Goal: Task Accomplishment & Management: Manage account settings

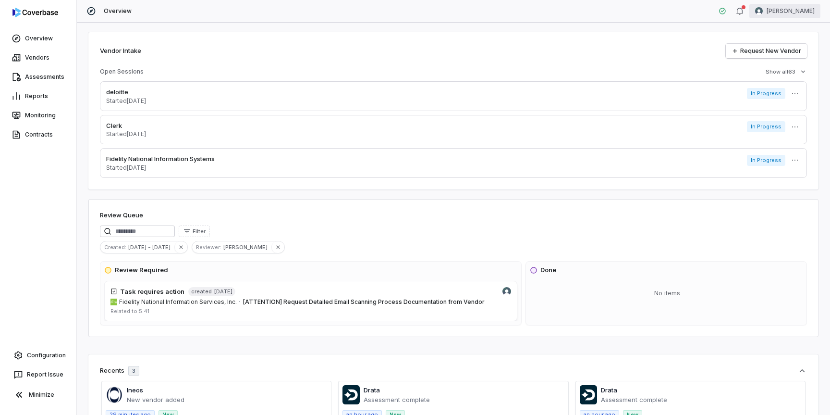
click at [792, 12] on html "Overview Vendors Assessments Reports Monitoring Contracts Configuration Report …" at bounding box center [415, 207] width 830 height 415
click at [762, 91] on div "Log out" at bounding box center [779, 88] width 73 height 15
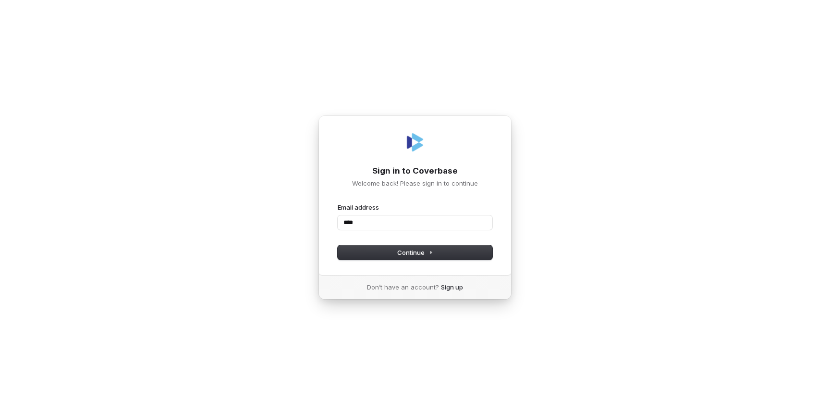
type input "*****"
click at [0, 414] on com-1password-button at bounding box center [0, 415] width 0 height 0
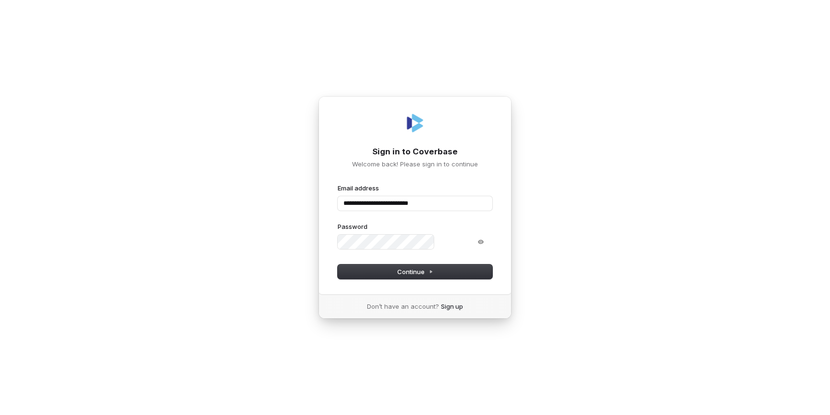
type input "**********"
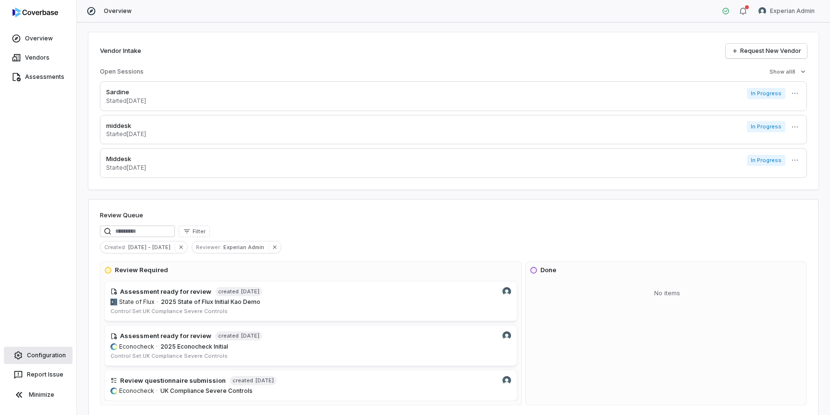
click at [49, 356] on link "Configuration" at bounding box center [38, 354] width 69 height 17
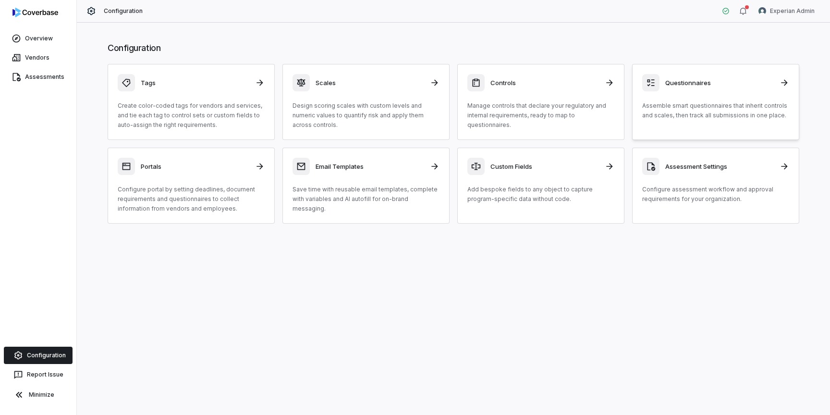
click at [702, 82] on h3 "Questionnaires" at bounding box center [719, 82] width 109 height 9
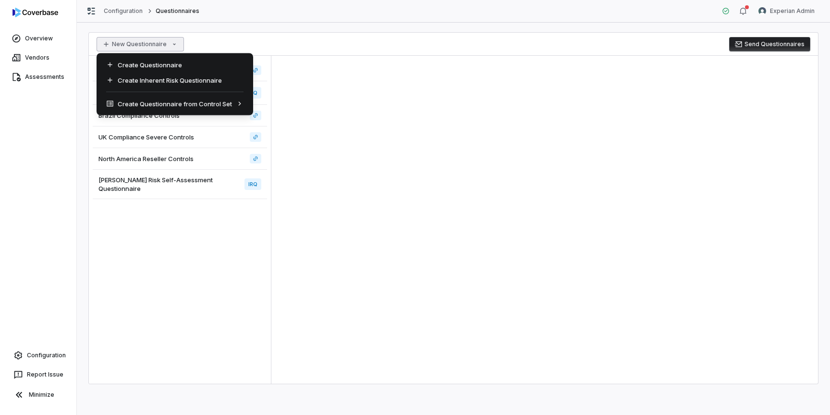
click at [171, 45] on html "Overview Vendors Assessments Configuration Report Issue Minimize Configuration …" at bounding box center [415, 207] width 830 height 415
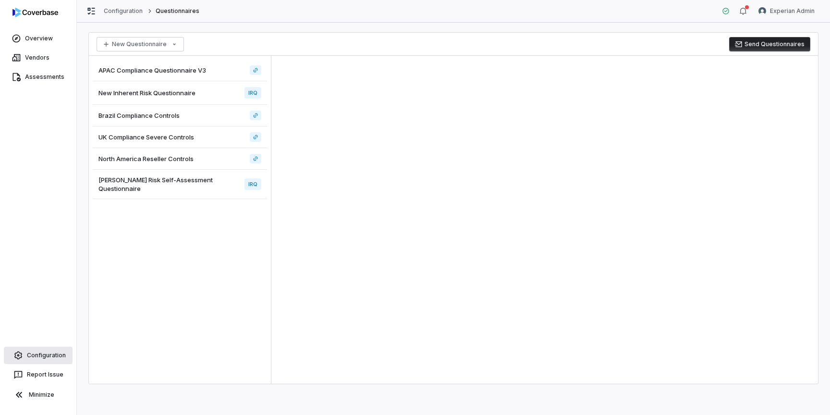
click at [46, 353] on link "Configuration" at bounding box center [38, 354] width 69 height 17
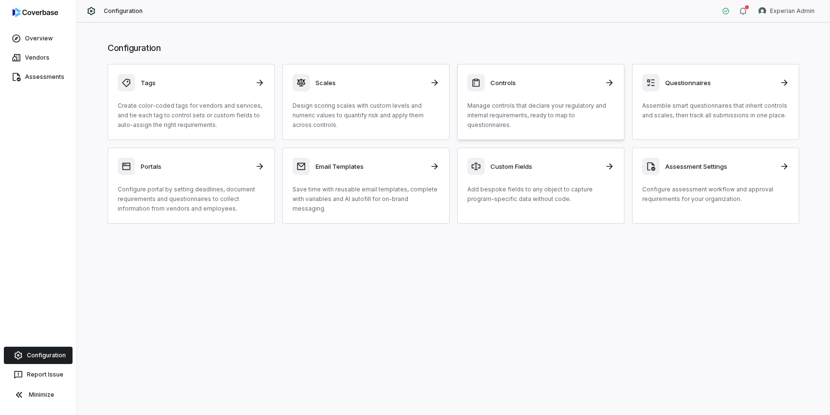
click at [524, 96] on div "Controls Manage controls that declare your regulatory and internal requirements…" at bounding box center [540, 102] width 147 height 56
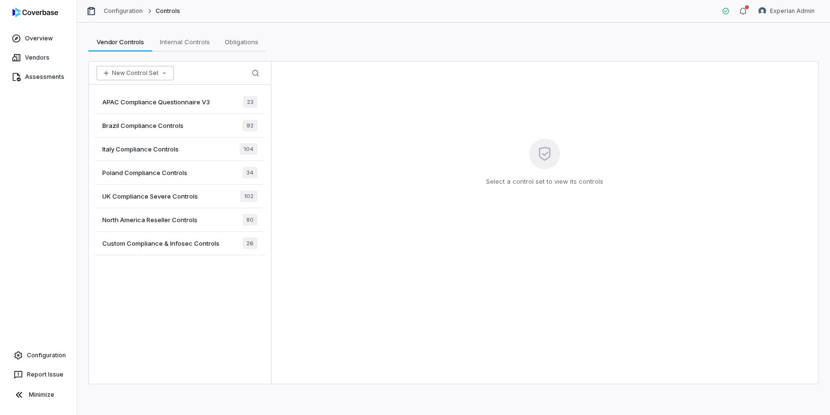
click at [162, 76] on icon "button" at bounding box center [164, 73] width 8 height 8
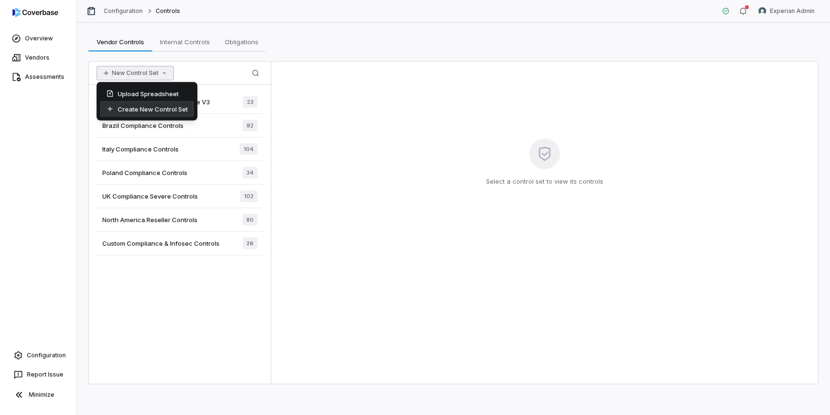
click at [162, 113] on div "Create New Control Set" at bounding box center [146, 108] width 93 height 15
click at [150, 75] on button "New Control Set" at bounding box center [135, 73] width 77 height 14
click at [157, 92] on div "Upload Spreadsheet" at bounding box center [146, 93] width 93 height 15
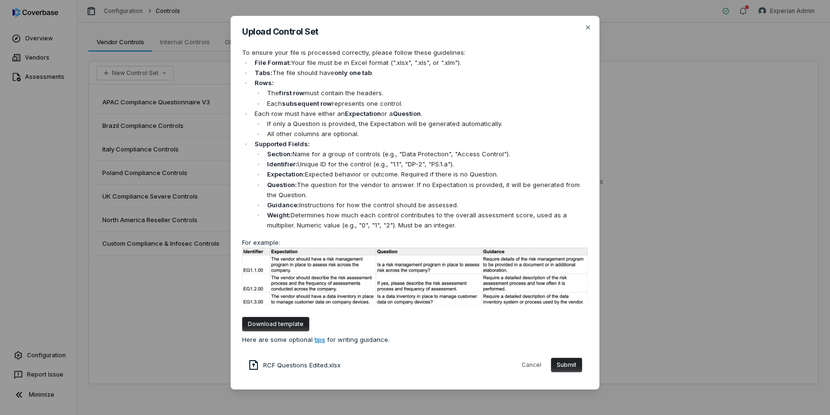
click at [560, 365] on button "Submit" at bounding box center [566, 364] width 31 height 14
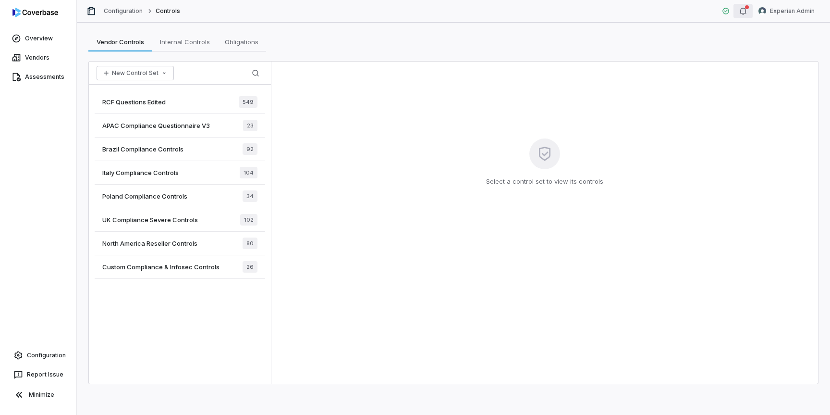
click at [744, 12] on icon "button" at bounding box center [743, 11] width 8 height 8
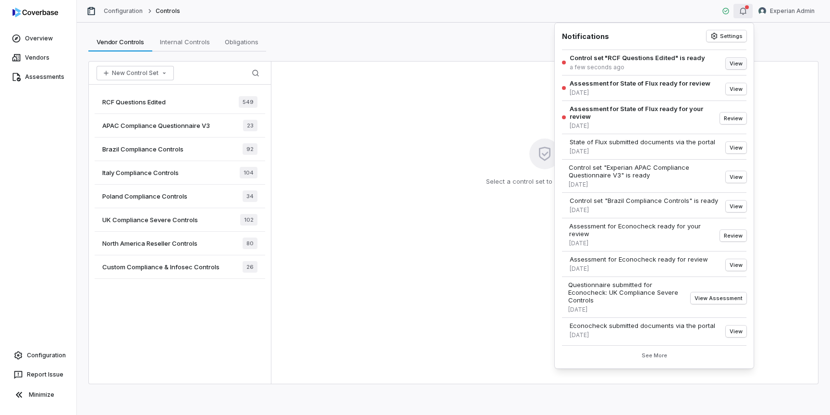
click at [734, 63] on button "View" at bounding box center [736, 64] width 21 height 12
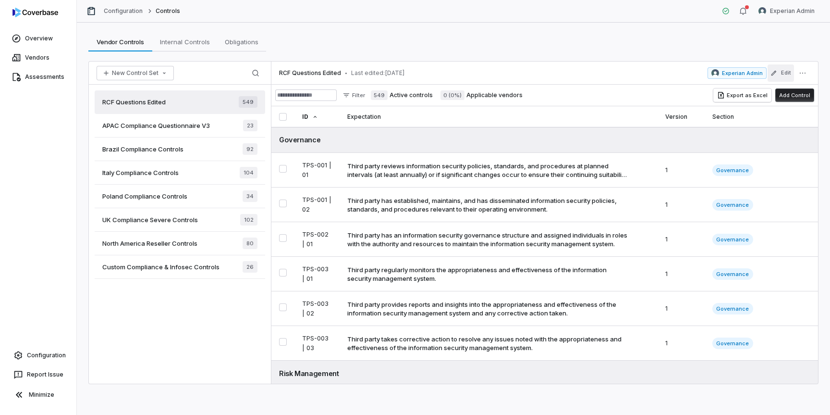
click at [782, 73] on button "Edit" at bounding box center [781, 72] width 26 height 17
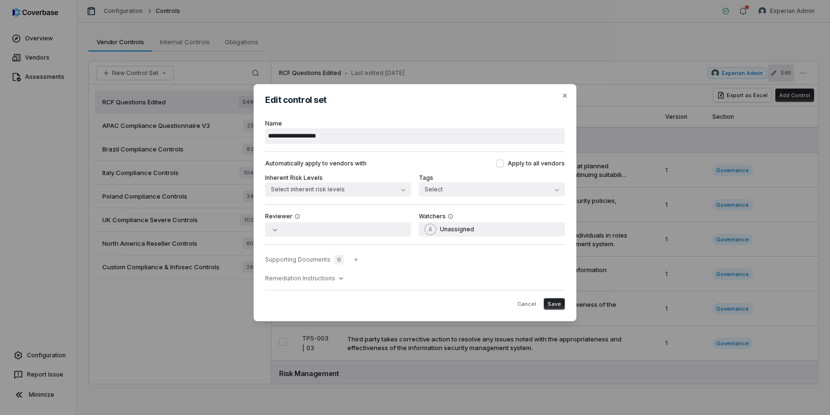
click at [316, 140] on input "**********" at bounding box center [415, 135] width 300 height 15
click at [311, 137] on input "**********" at bounding box center [415, 135] width 300 height 15
drag, startPoint x: 282, startPoint y: 135, endPoint x: 341, endPoint y: 171, distance: 68.8
click at [341, 171] on div "**********" at bounding box center [415, 201] width 300 height 178
type input "**********"
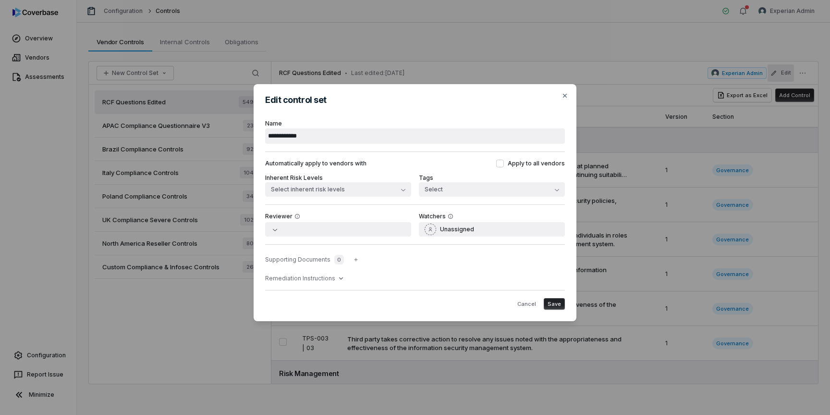
click at [557, 303] on span "Save" at bounding box center [554, 303] width 13 height 7
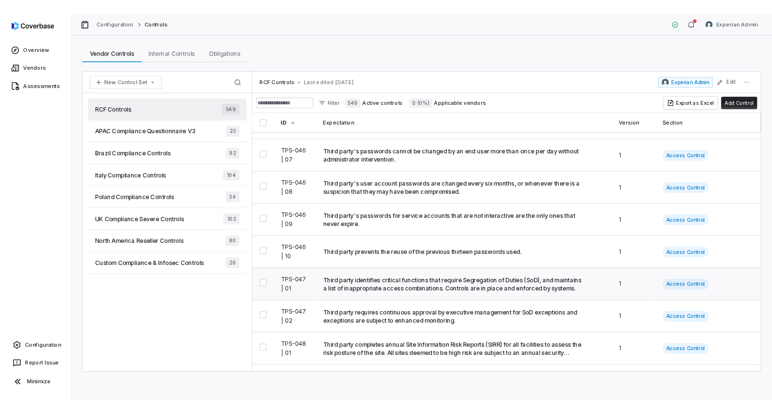
scroll to position [4224, 0]
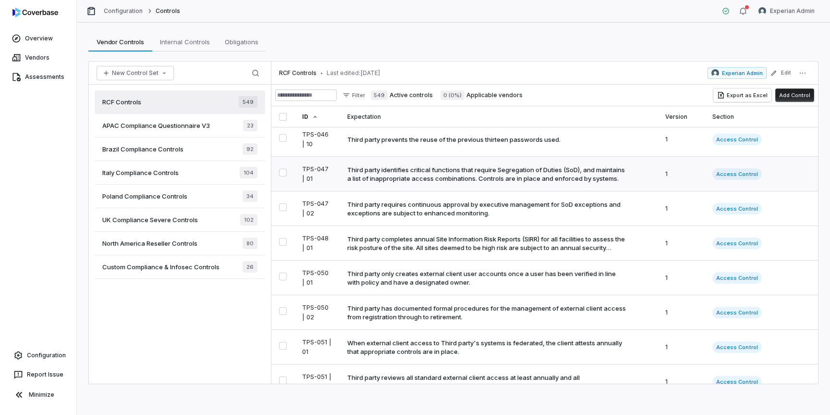
click at [409, 171] on div "Third party identifies critical functions that require Segregation of Duties (S…" at bounding box center [487, 173] width 281 height 17
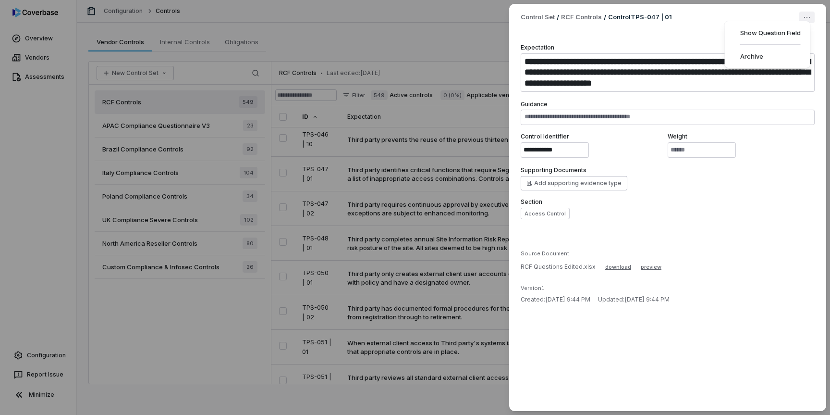
click at [808, 22] on div "Show Question Field Archive" at bounding box center [806, 18] width 15 height 12
type textarea "*"
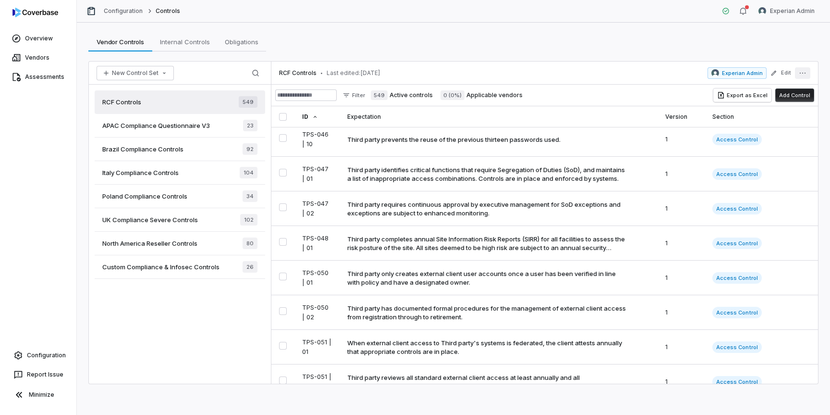
click at [803, 74] on icon "More actions" at bounding box center [803, 73] width 8 height 8
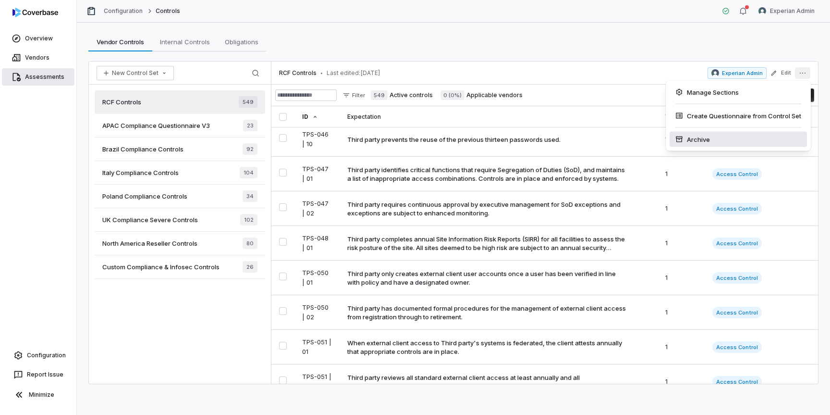
click at [38, 74] on link "Assessments" at bounding box center [38, 76] width 73 height 17
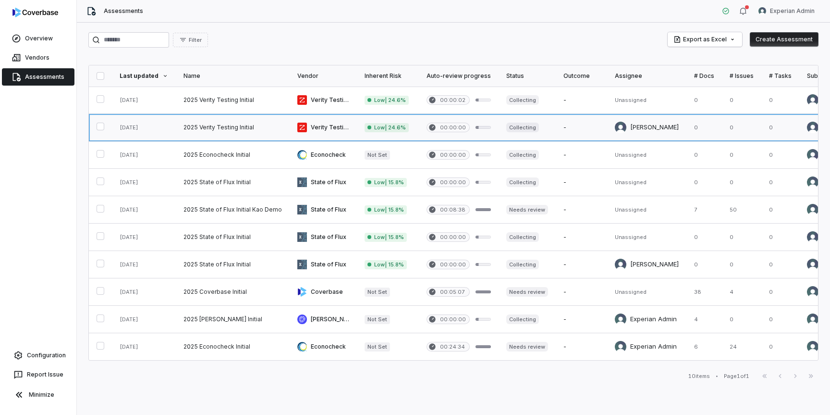
click at [158, 126] on link at bounding box center [144, 127] width 64 height 27
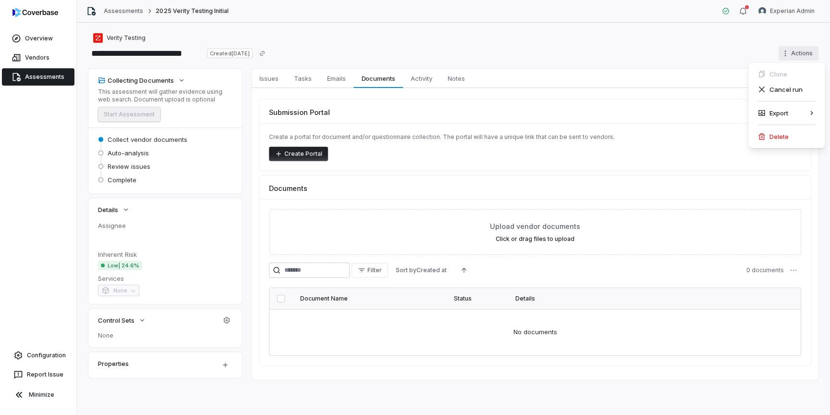
click at [798, 50] on html "**********" at bounding box center [415, 207] width 830 height 415
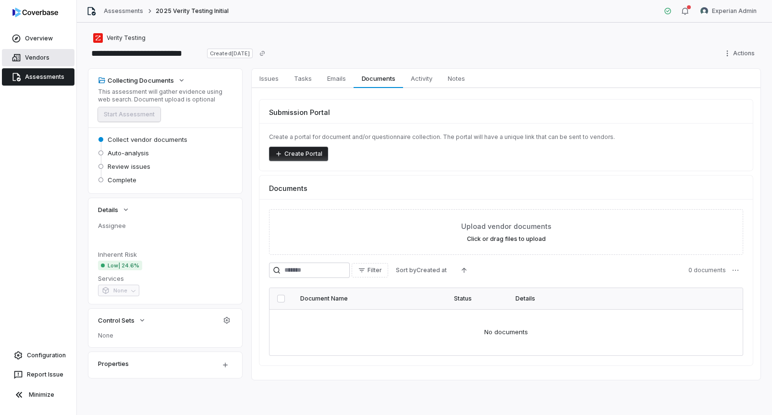
click at [39, 63] on link "Vendors" at bounding box center [38, 57] width 73 height 17
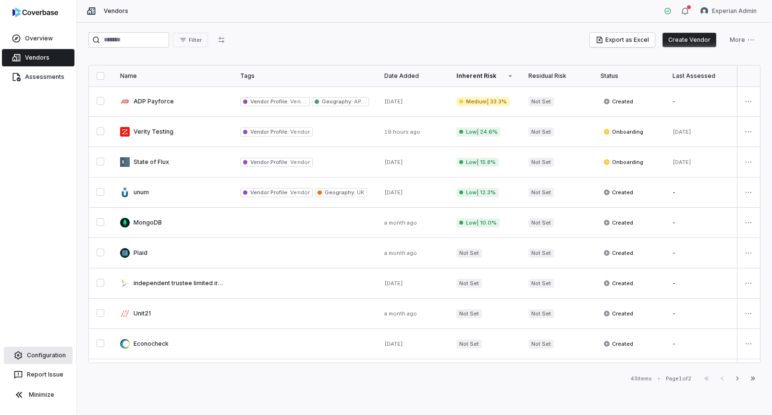
click at [45, 352] on link "Configuration" at bounding box center [38, 354] width 69 height 17
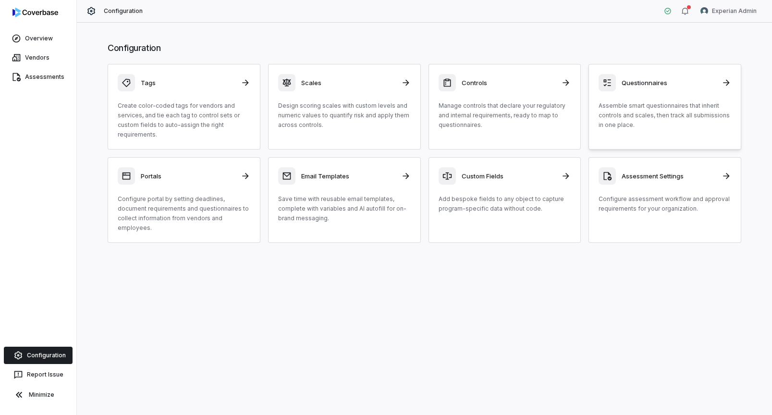
click at [637, 101] on p "Assemble smart questionnaires that inherit controls and scales, then track all …" at bounding box center [664, 115] width 133 height 29
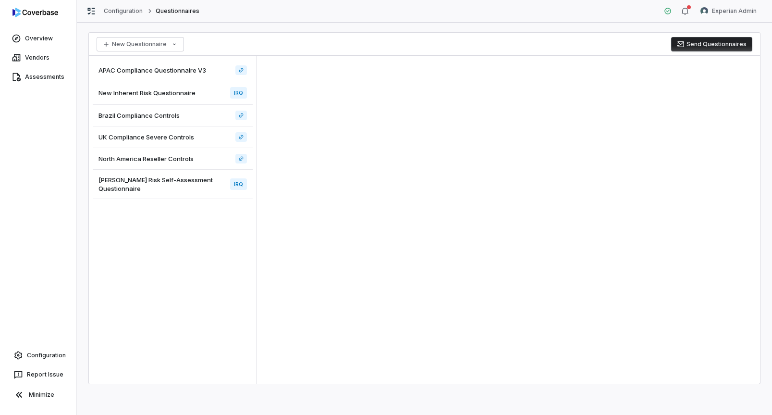
click at [197, 190] on span "Archer Risk Self-Assessment Questionnaire" at bounding box center [162, 183] width 128 height 17
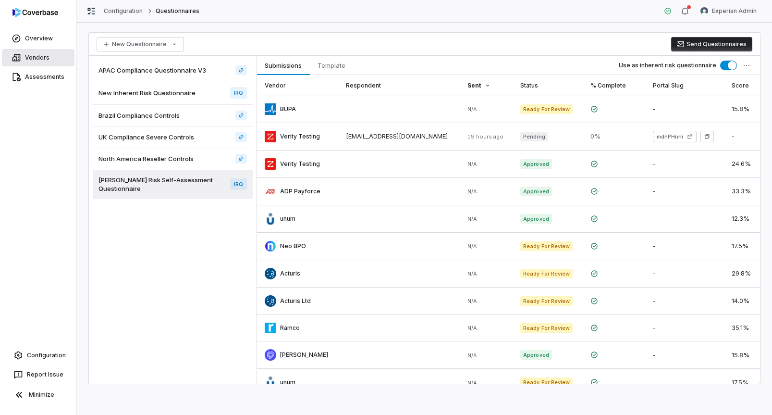
click at [51, 52] on link "Vendors" at bounding box center [38, 57] width 73 height 17
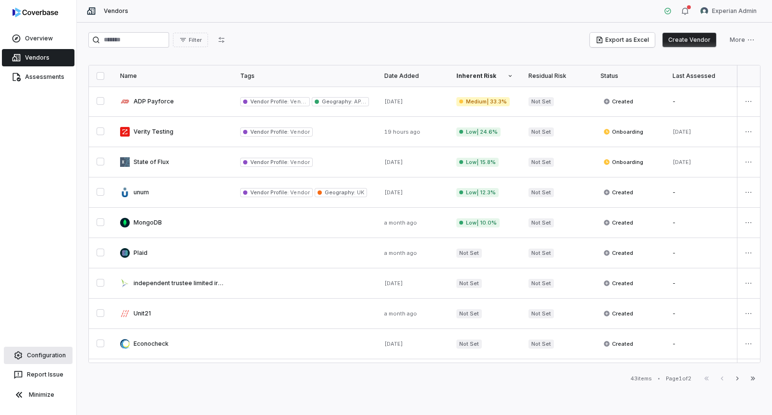
click at [50, 353] on link "Configuration" at bounding box center [38, 354] width 69 height 17
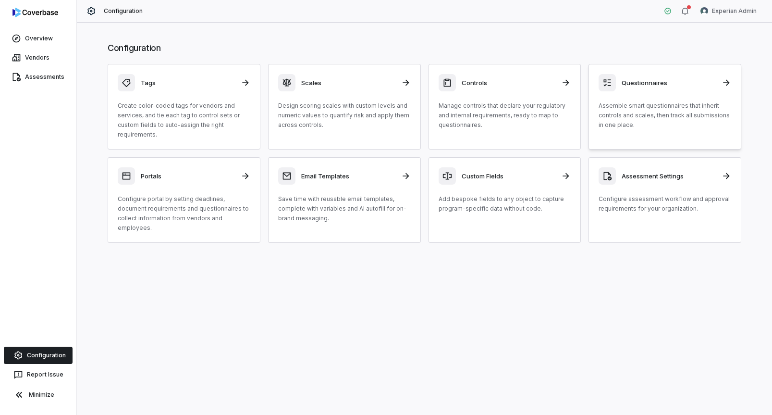
click at [672, 91] on div "Questionnaires" at bounding box center [664, 82] width 133 height 17
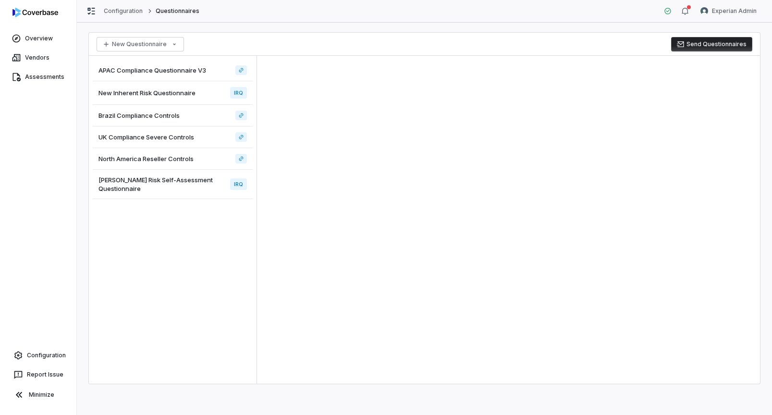
click at [173, 182] on span "Archer Risk Self-Assessment Questionnaire" at bounding box center [162, 183] width 128 height 17
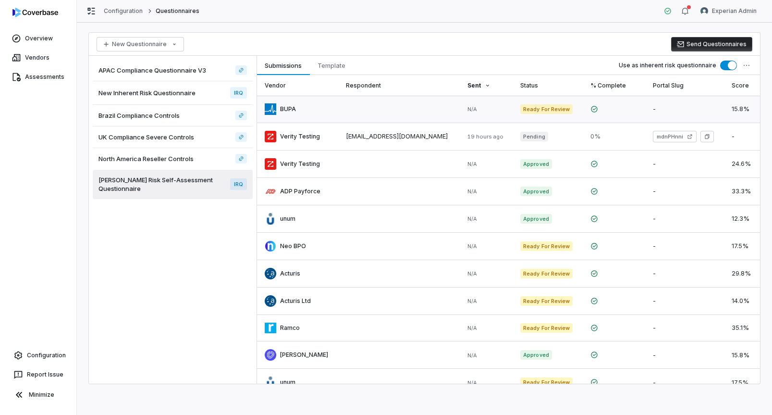
click at [295, 109] on link at bounding box center [298, 109] width 82 height 27
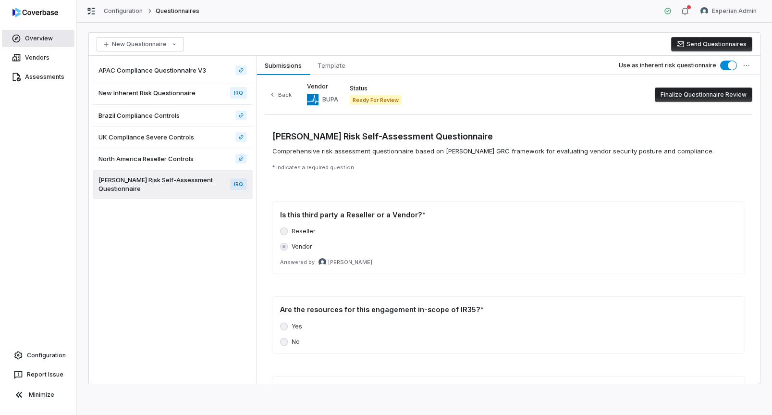
click at [33, 45] on link "Overview" at bounding box center [38, 38] width 73 height 17
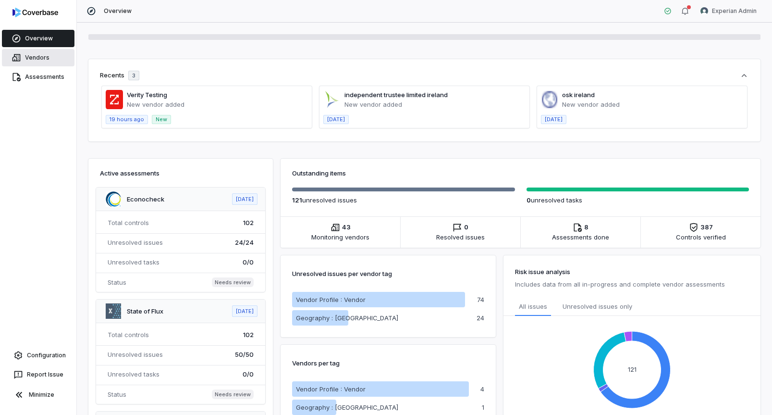
click at [34, 59] on link "Vendors" at bounding box center [38, 57] width 73 height 17
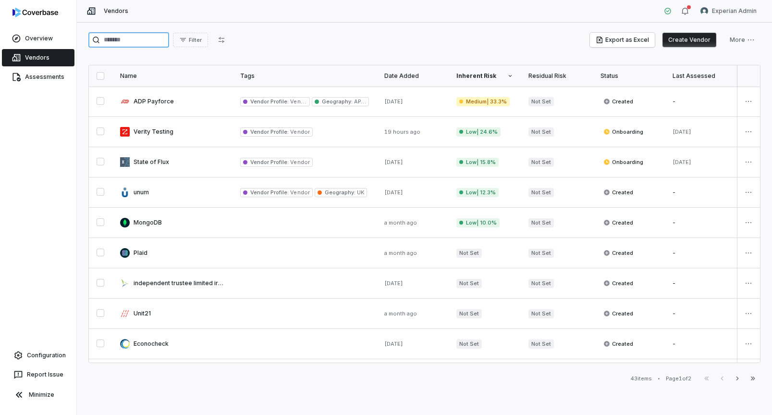
click at [155, 42] on input "search" at bounding box center [128, 39] width 81 height 15
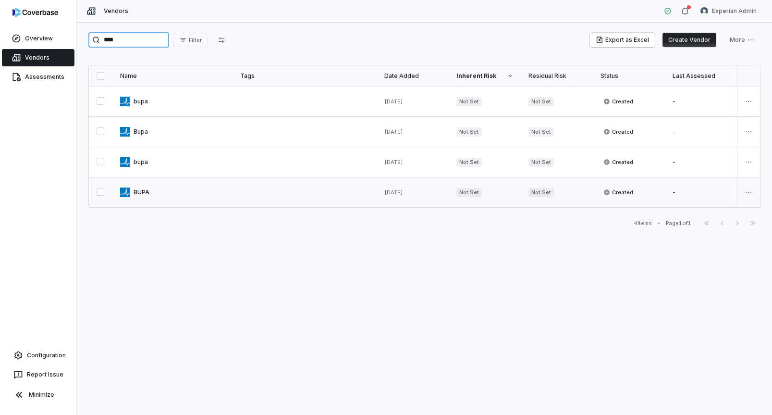
type input "****"
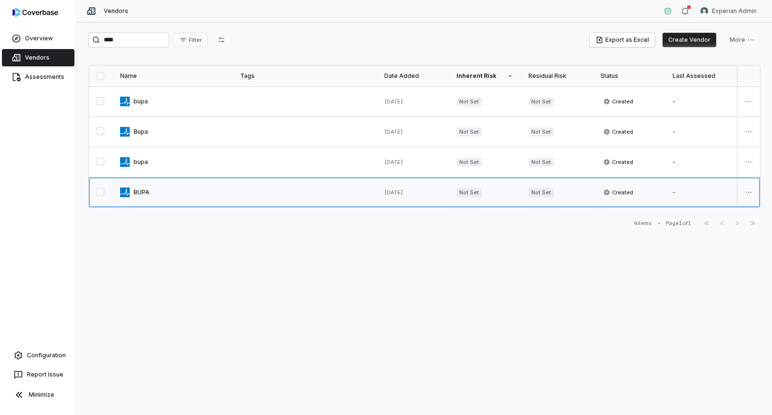
click at [144, 192] on link at bounding box center [172, 192] width 120 height 30
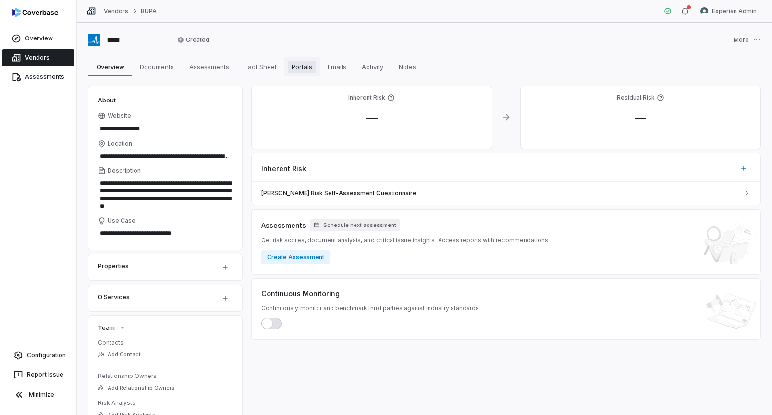
click at [298, 74] on link "Portals Portals" at bounding box center [302, 66] width 36 height 19
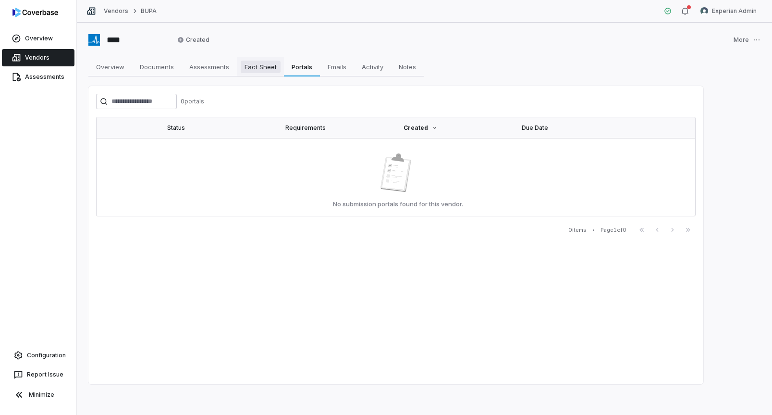
click at [261, 71] on span "Fact Sheet" at bounding box center [261, 67] width 40 height 12
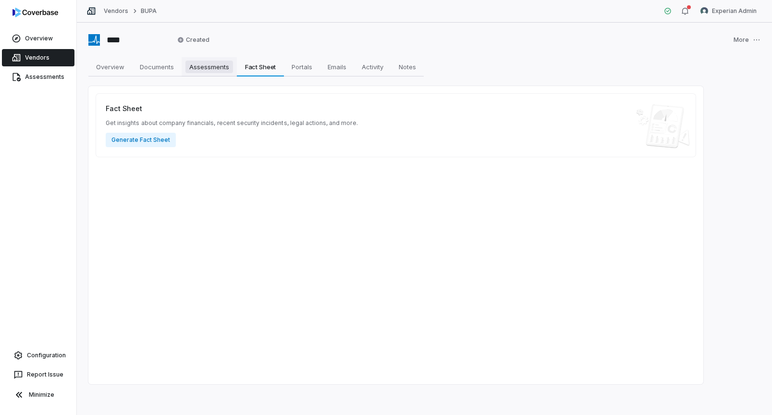
click at [216, 68] on span "Assessments" at bounding box center [209, 67] width 48 height 12
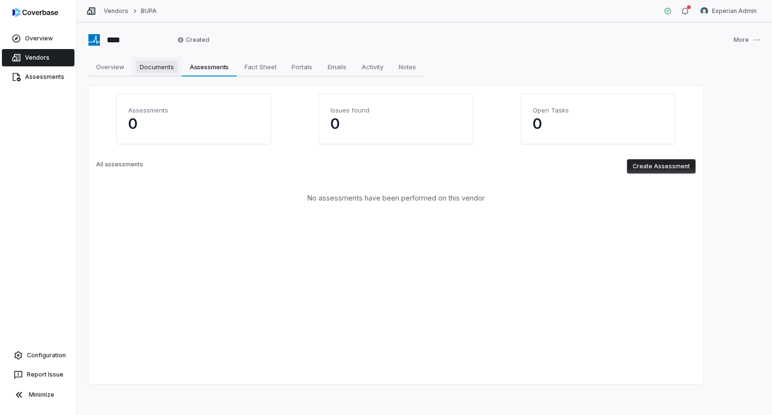
click at [160, 66] on span "Documents" at bounding box center [157, 67] width 42 height 12
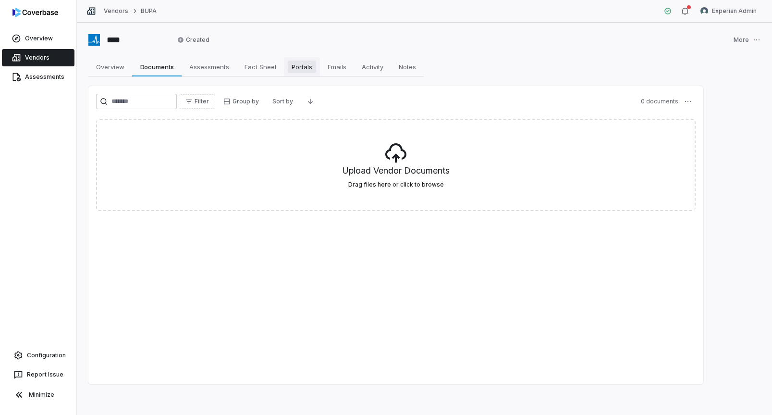
click at [316, 63] on span "Portals" at bounding box center [302, 67] width 28 height 12
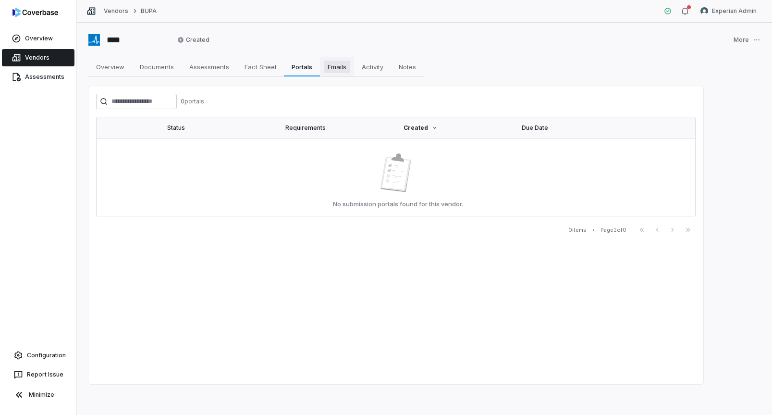
click at [341, 65] on span "Emails" at bounding box center [337, 67] width 26 height 12
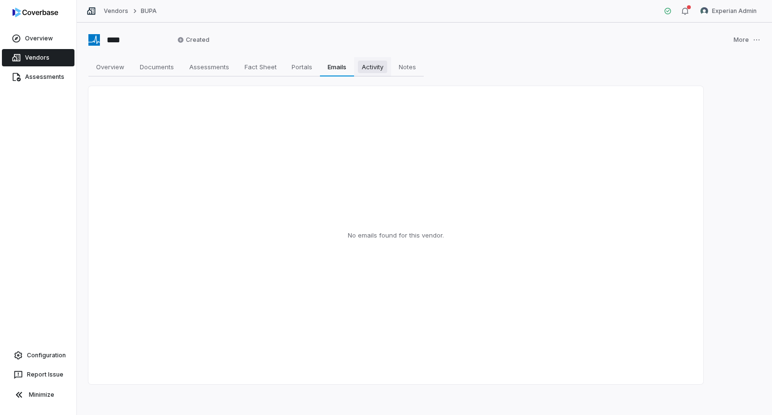
click at [366, 70] on span "Activity" at bounding box center [372, 67] width 29 height 12
click at [400, 74] on link "Notes Notes" at bounding box center [407, 66] width 33 height 19
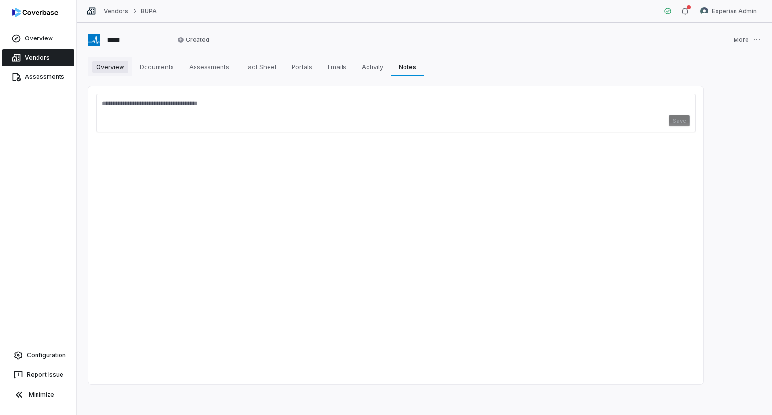
click at [115, 61] on span "Overview" at bounding box center [110, 67] width 36 height 12
type textarea "*"
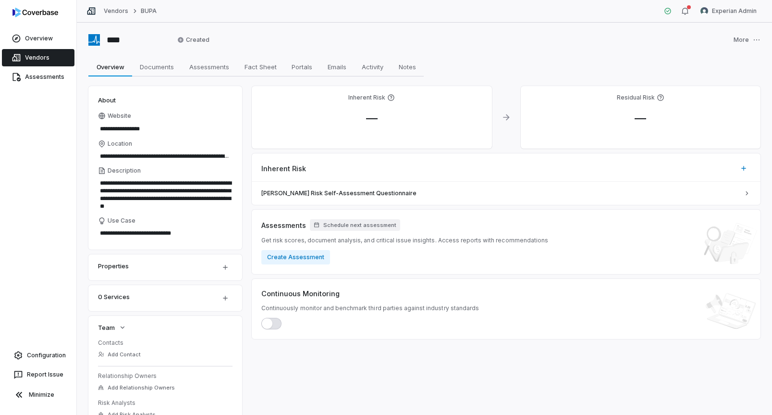
click at [36, 55] on link "Vendors" at bounding box center [38, 57] width 73 height 17
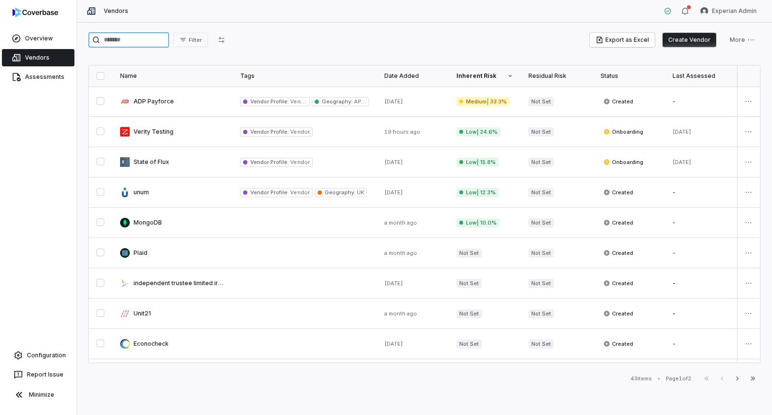
click at [144, 35] on input "search" at bounding box center [128, 39] width 81 height 15
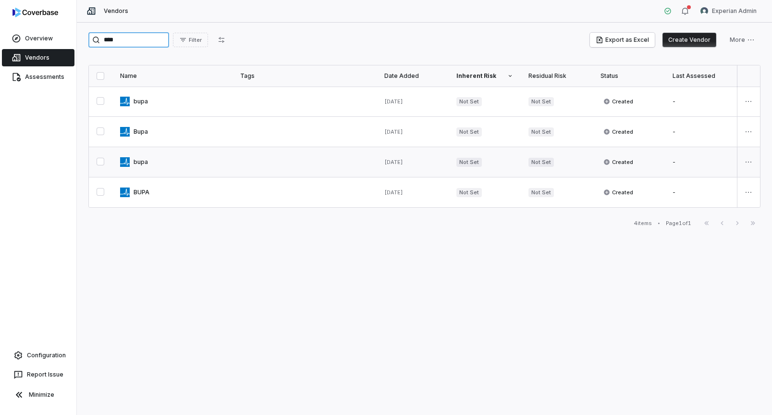
type input "****"
click at [146, 164] on link at bounding box center [172, 162] width 120 height 30
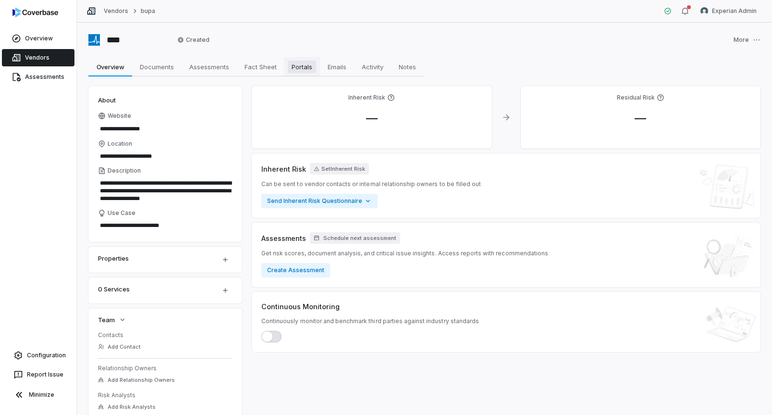
click at [290, 61] on span "Portals" at bounding box center [302, 67] width 28 height 12
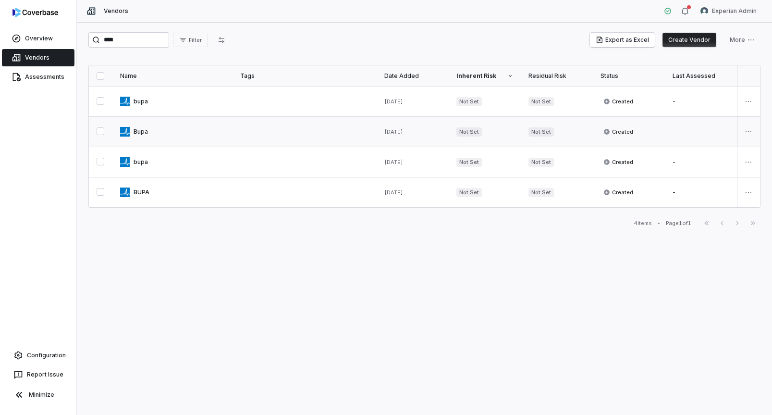
click at [134, 136] on link at bounding box center [172, 132] width 120 height 30
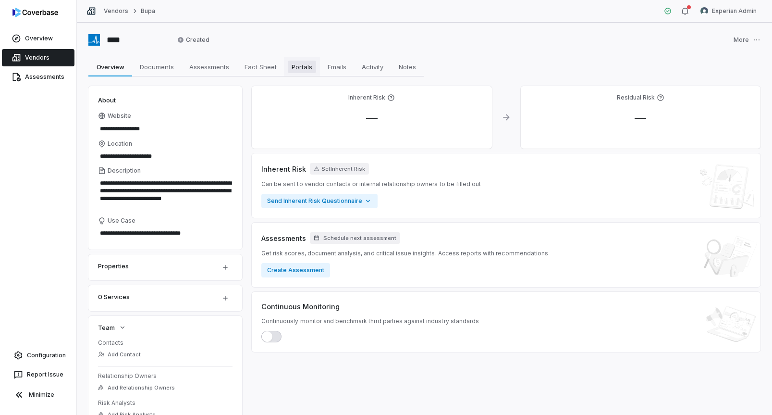
click at [304, 69] on span "Portals" at bounding box center [302, 67] width 28 height 12
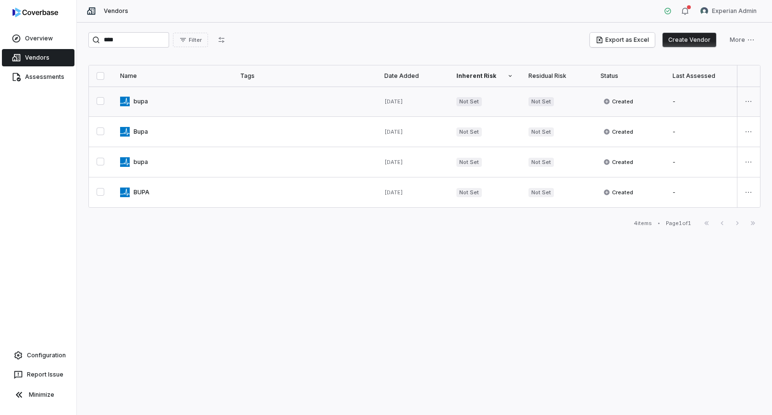
click at [141, 100] on link at bounding box center [172, 101] width 120 height 30
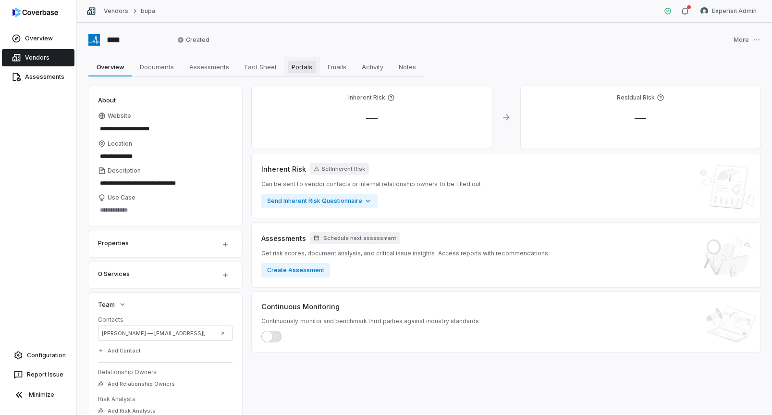
click at [296, 67] on span "Portals" at bounding box center [302, 67] width 28 height 12
type textarea "*"
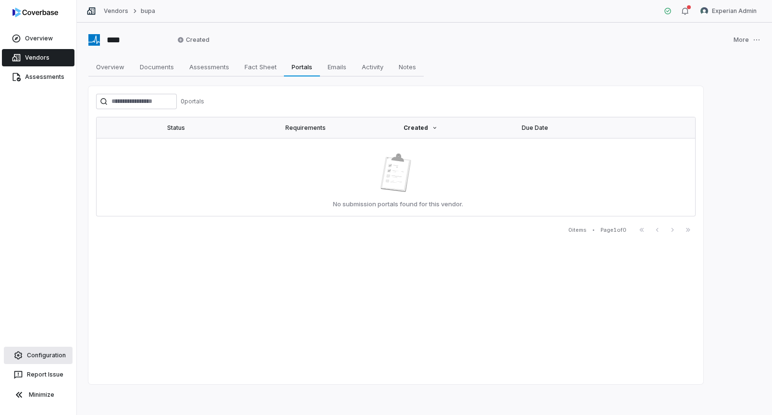
click at [48, 356] on link "Configuration" at bounding box center [38, 354] width 69 height 17
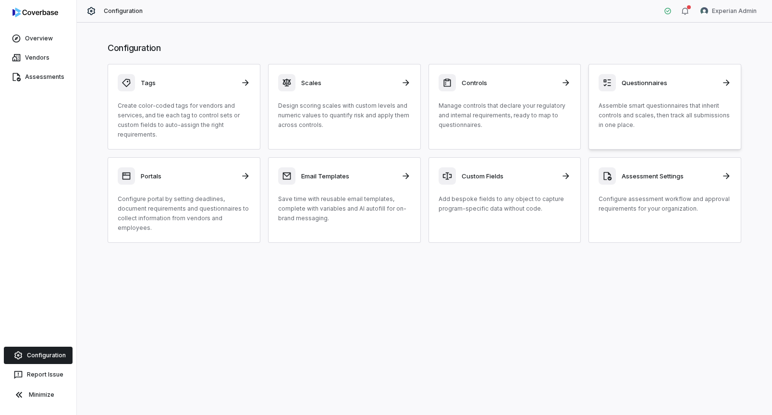
click at [629, 126] on p "Assemble smart questionnaires that inherit controls and scales, then track all …" at bounding box center [664, 115] width 133 height 29
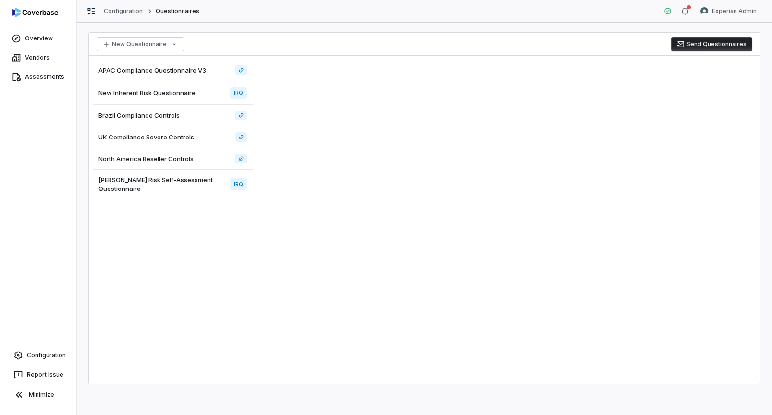
click at [191, 184] on span "Archer Risk Self-Assessment Questionnaire" at bounding box center [162, 183] width 128 height 17
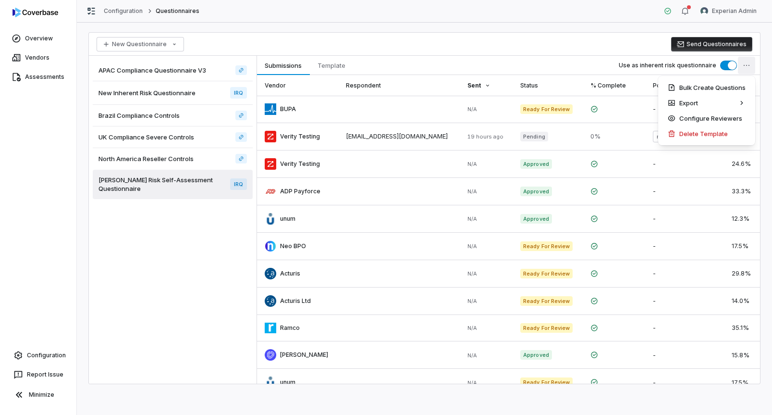
click at [748, 67] on html "Overview Vendors Assessments Configuration Report Issue Minimize Configuration …" at bounding box center [386, 207] width 772 height 415
click at [729, 115] on div "Configure Reviewers" at bounding box center [706, 117] width 89 height 15
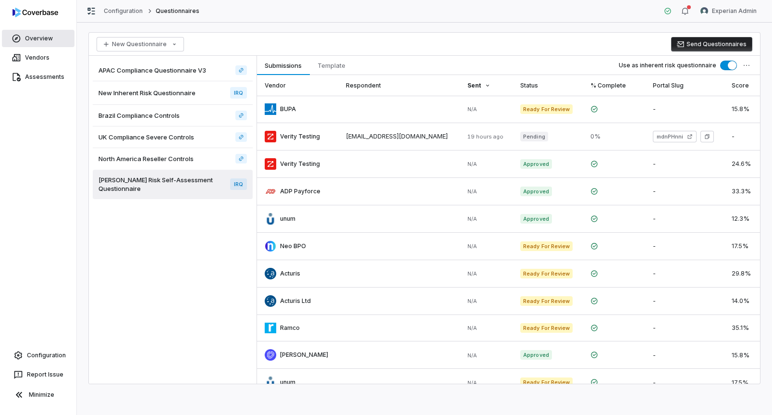
click at [35, 41] on link "Overview" at bounding box center [38, 38] width 73 height 17
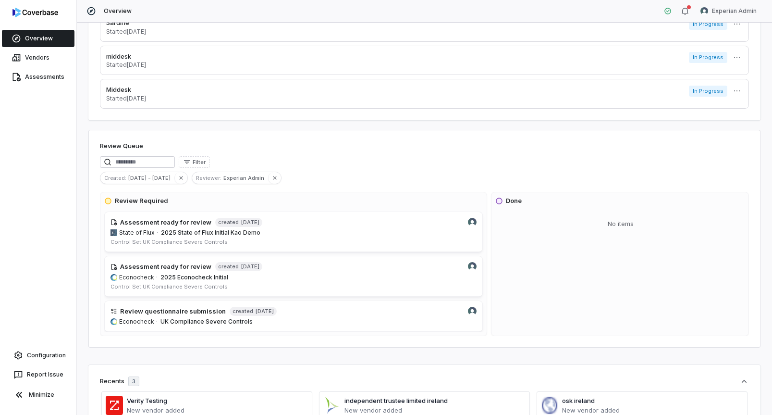
scroll to position [99, 0]
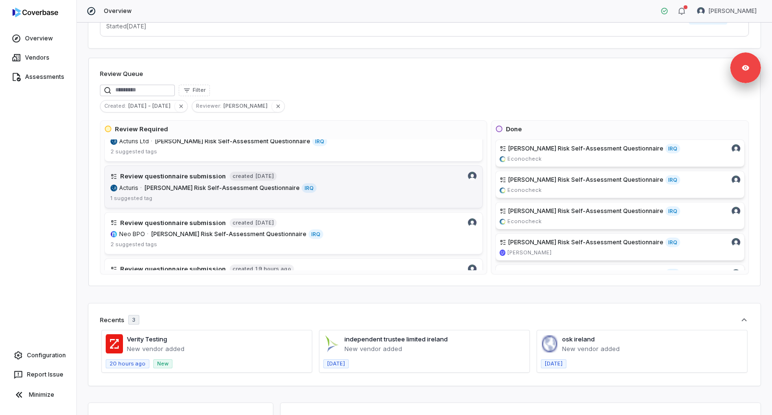
scroll to position [190, 0]
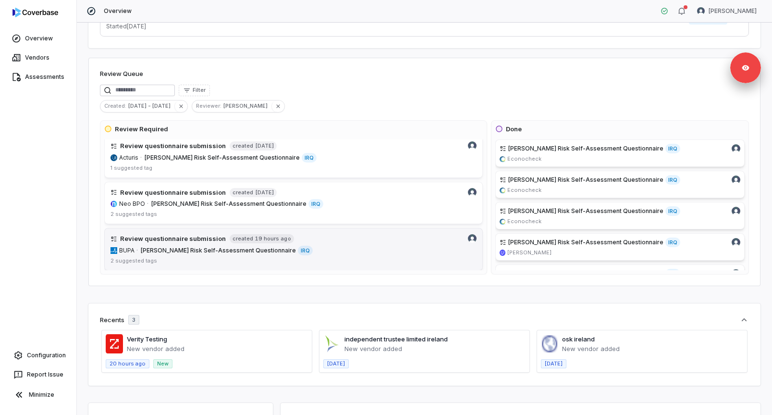
click at [332, 256] on link "Review questionnaire submission created 19 hours ago BUPA · [PERSON_NAME] Risk …" at bounding box center [293, 249] width 378 height 43
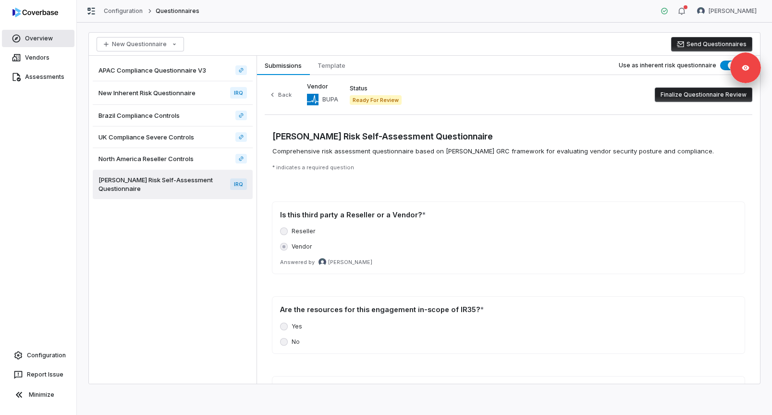
click at [42, 41] on link "Overview" at bounding box center [38, 38] width 73 height 17
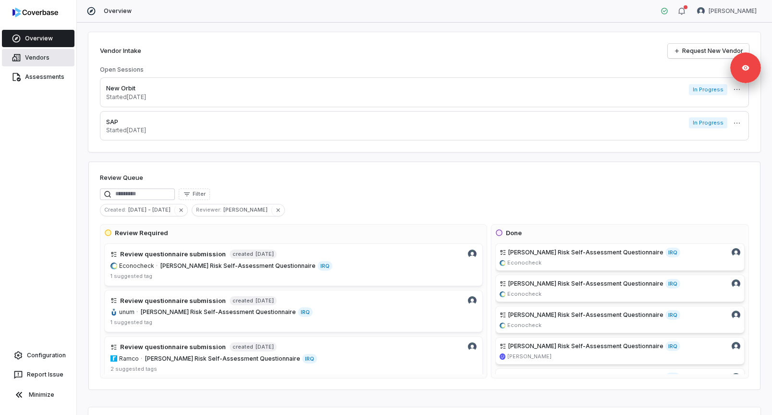
click at [46, 58] on link "Vendors" at bounding box center [38, 57] width 73 height 17
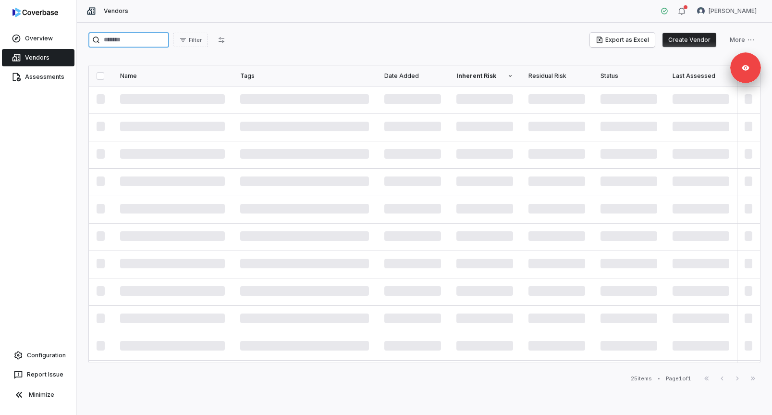
click at [126, 40] on input "search" at bounding box center [128, 39] width 81 height 15
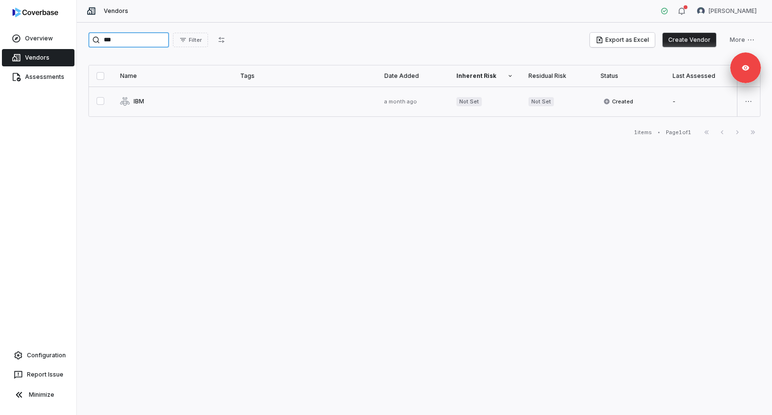
type input "***"
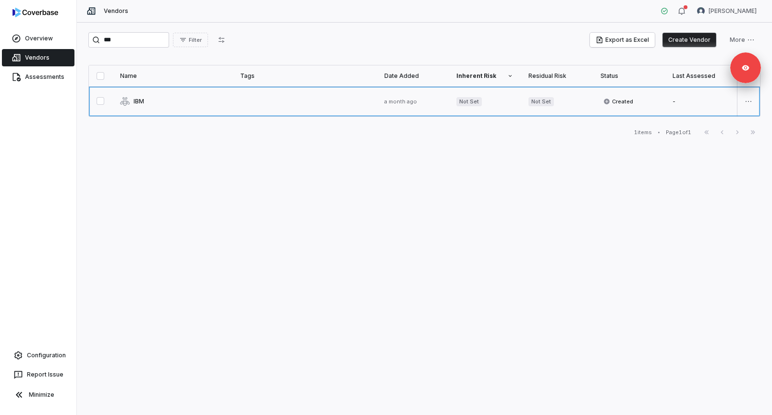
click at [185, 104] on link at bounding box center [172, 101] width 120 height 30
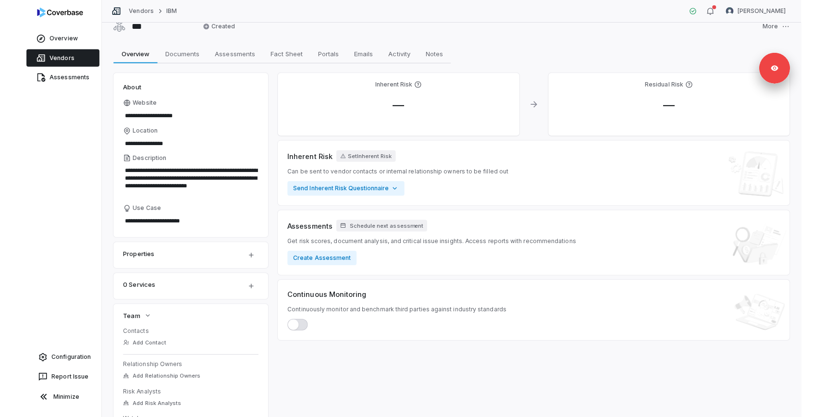
scroll to position [4, 0]
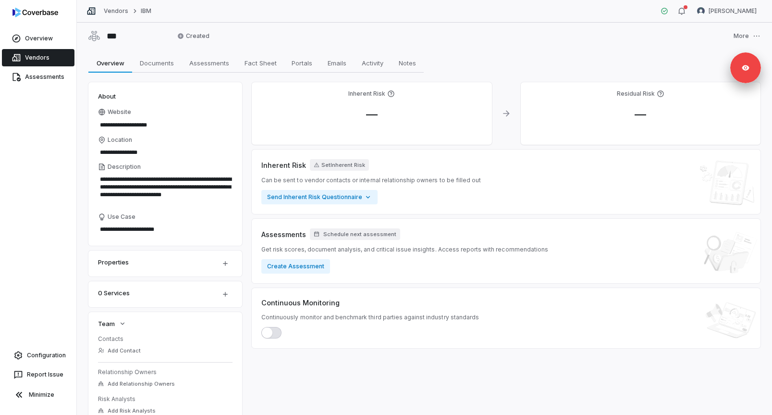
type textarea "*"
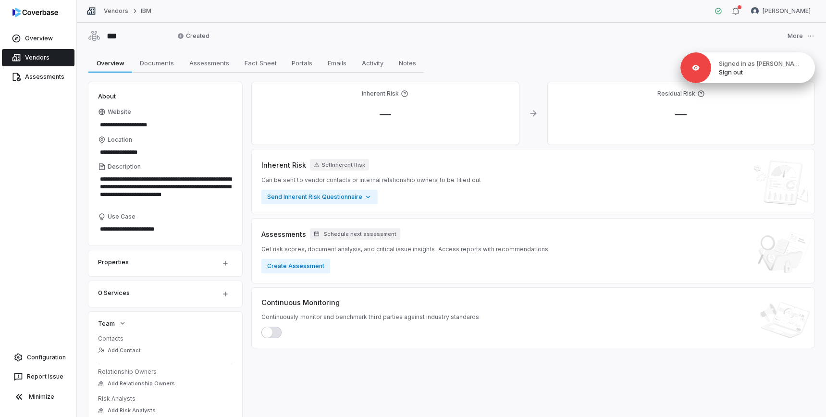
click at [771, 79] on div "Signed in as Verity Billson Sign out" at bounding box center [747, 67] width 134 height 31
click at [704, 80] on div at bounding box center [695, 67] width 31 height 31
click at [729, 70] on link "Sign out" at bounding box center [731, 72] width 24 height 9
